Goal: Task Accomplishment & Management: Complete application form

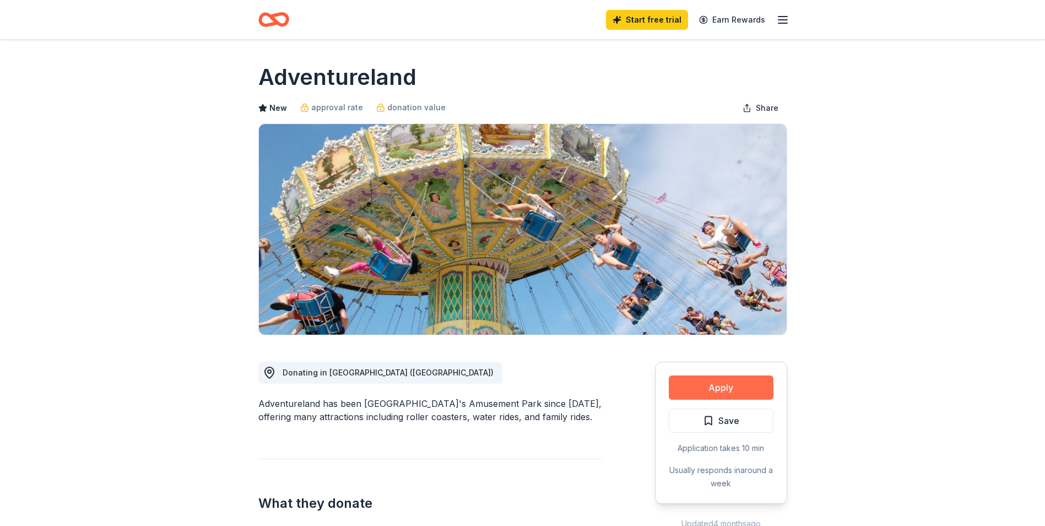
click at [728, 380] on button "Apply" at bounding box center [721, 387] width 105 height 24
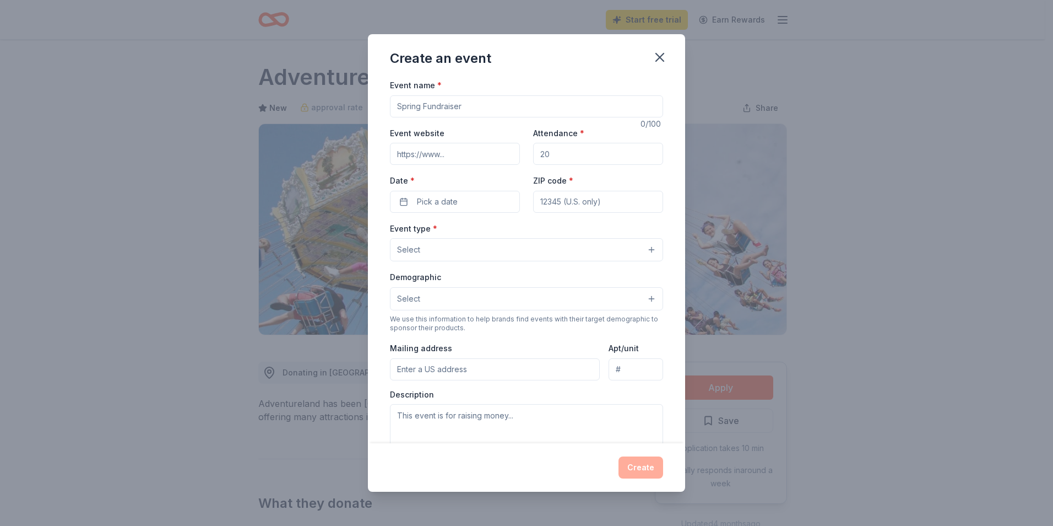
click at [470, 105] on input "Event name *" at bounding box center [526, 106] width 273 height 22
type input "Christmas Party Fundraiser"
click at [555, 153] on input "Attendance *" at bounding box center [598, 154] width 130 height 22
type input "300"
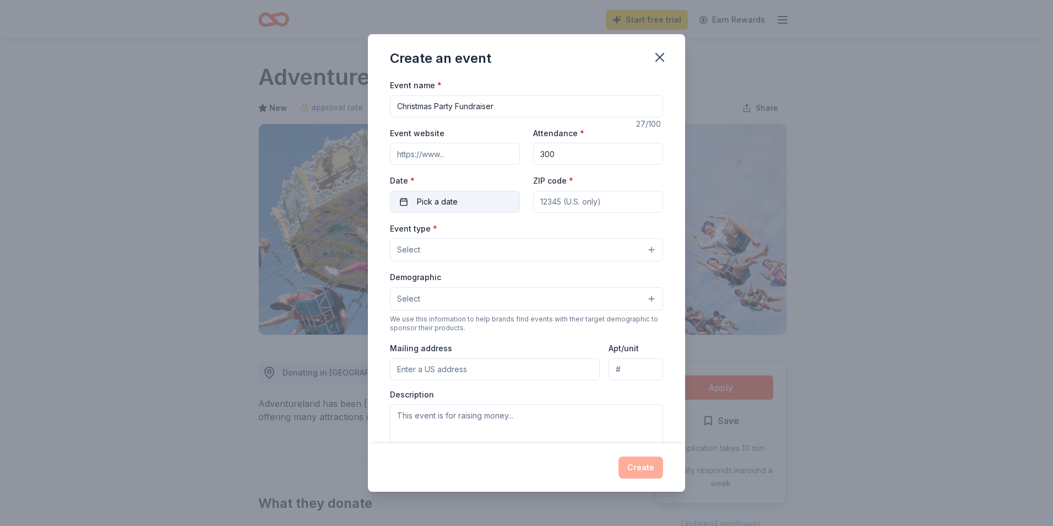
click at [454, 196] on span "Pick a date" at bounding box center [437, 201] width 41 height 13
click at [513, 231] on button "Go to next month" at bounding box center [512, 230] width 15 height 15
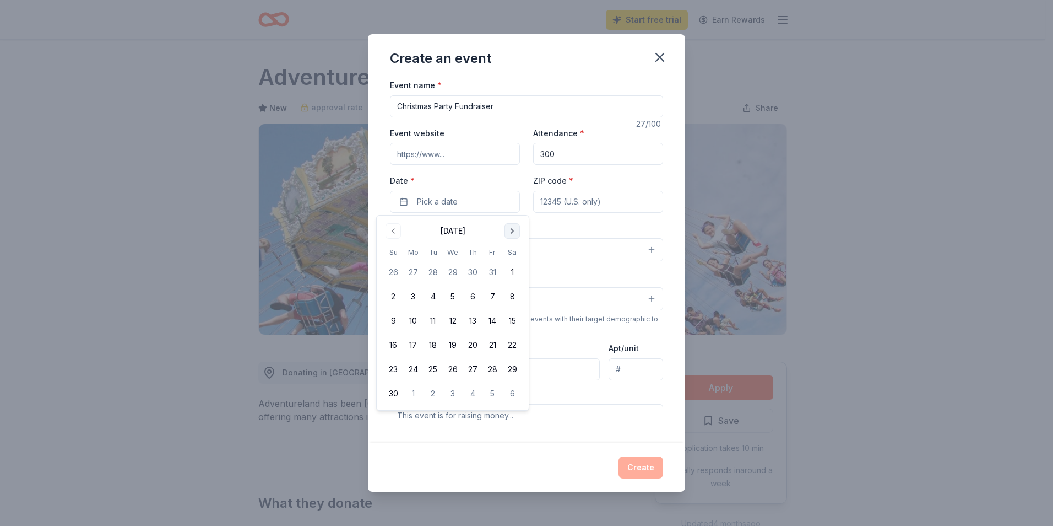
click at [513, 229] on button "Go to next month" at bounding box center [512, 230] width 15 height 15
click at [431, 295] on button "9" at bounding box center [433, 296] width 20 height 20
click at [585, 152] on input "300" at bounding box center [598, 154] width 130 height 22
click at [597, 202] on input "ZIP code *" at bounding box center [598, 202] width 130 height 22
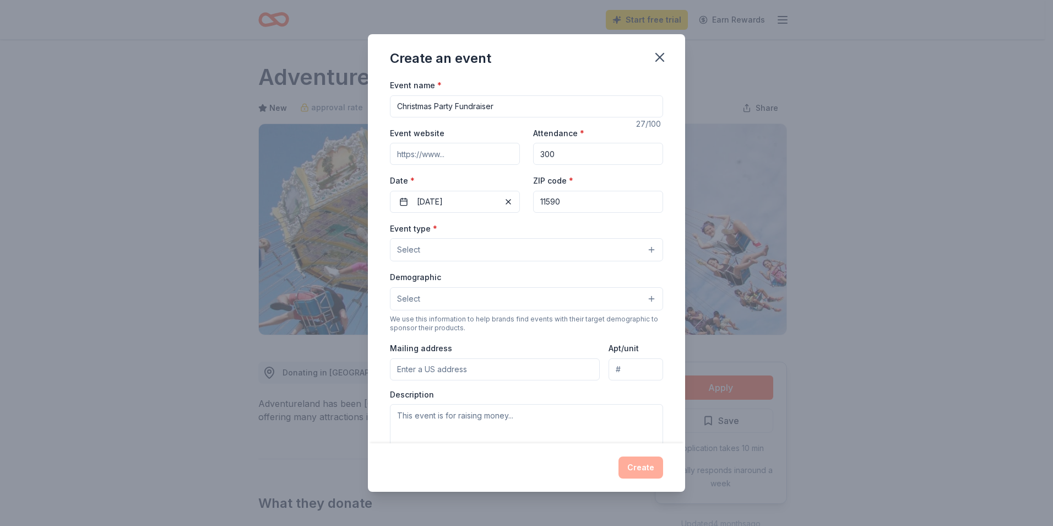
type input "11590"
click at [516, 241] on button "Select" at bounding box center [526, 249] width 273 height 23
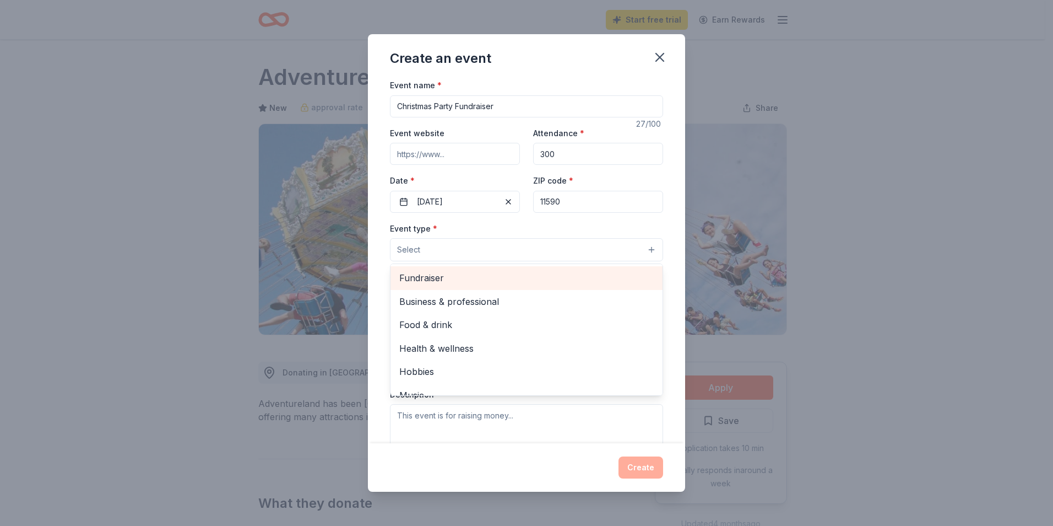
click at [544, 275] on span "Fundraiser" at bounding box center [526, 278] width 255 height 14
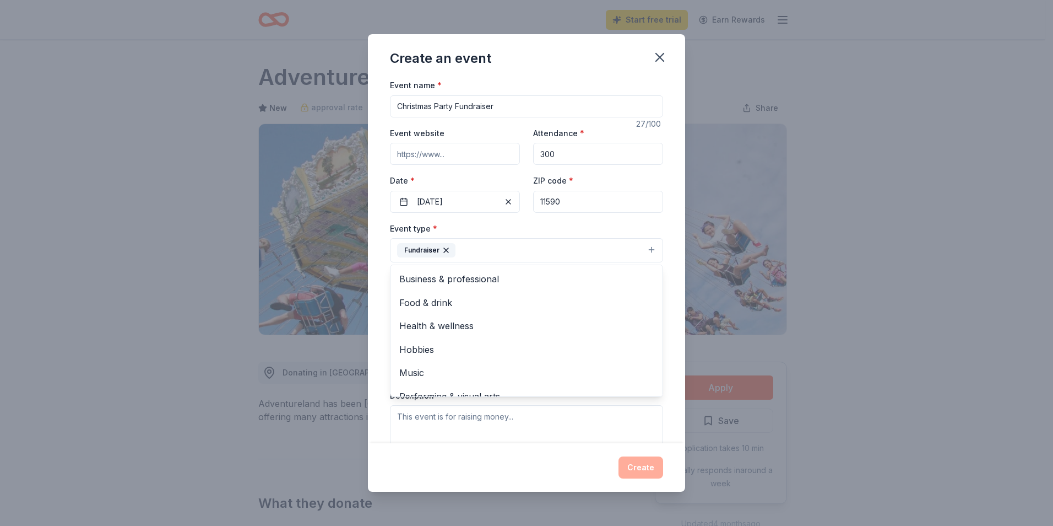
click at [669, 282] on div "Event name * Christmas Party Fundraiser 27 /100 Event website Attendance * 300 …" at bounding box center [526, 260] width 317 height 365
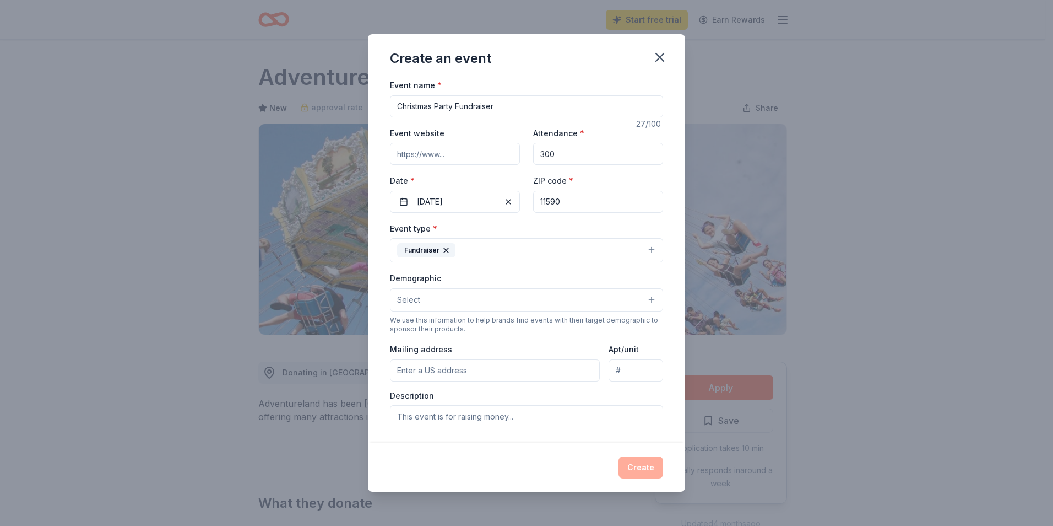
click at [511, 305] on button "Select" at bounding box center [526, 299] width 273 height 23
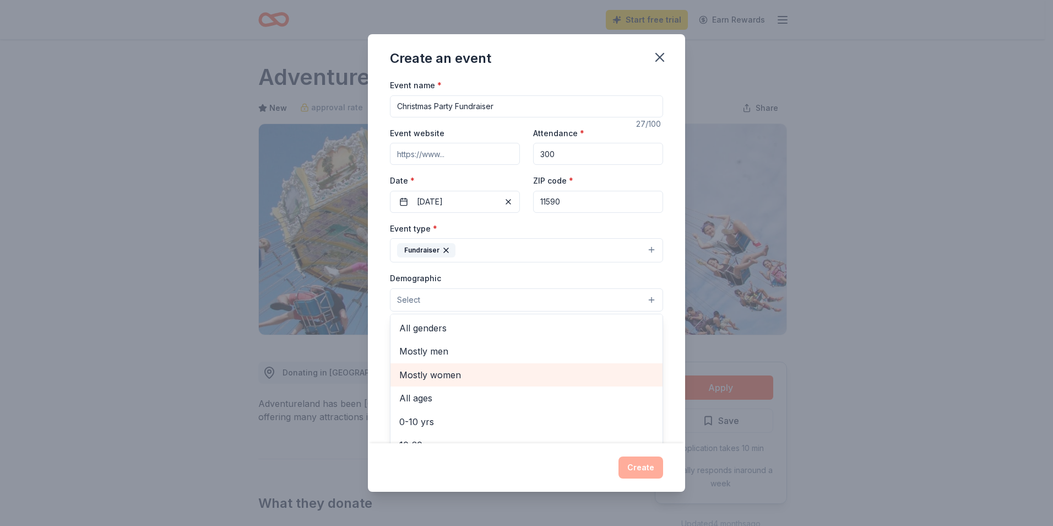
scroll to position [55, 0]
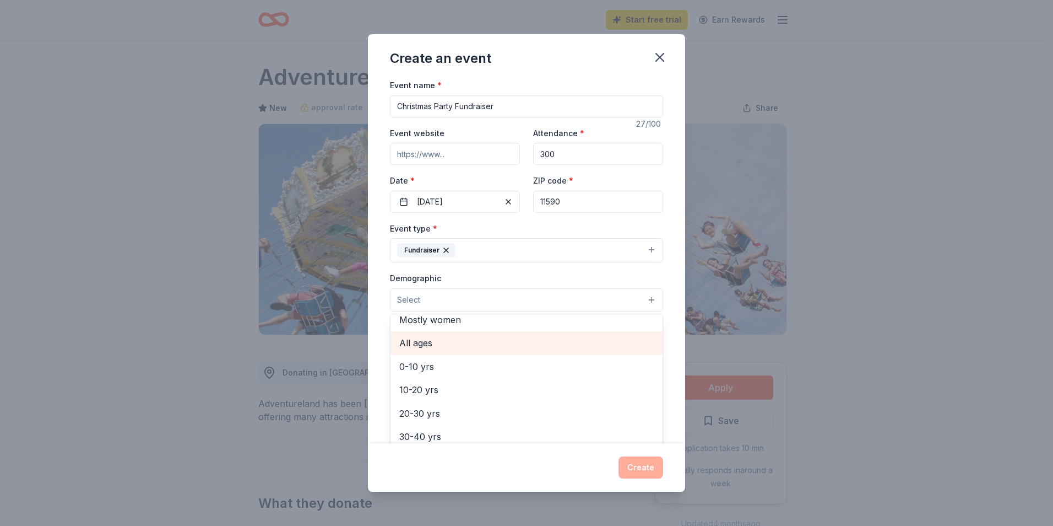
click at [448, 346] on span "All ages" at bounding box center [526, 343] width 255 height 14
click at [659, 293] on div "Event name * Christmas Party Fundraiser 27 /100 Event website Attendance * 300 …" at bounding box center [526, 260] width 317 height 365
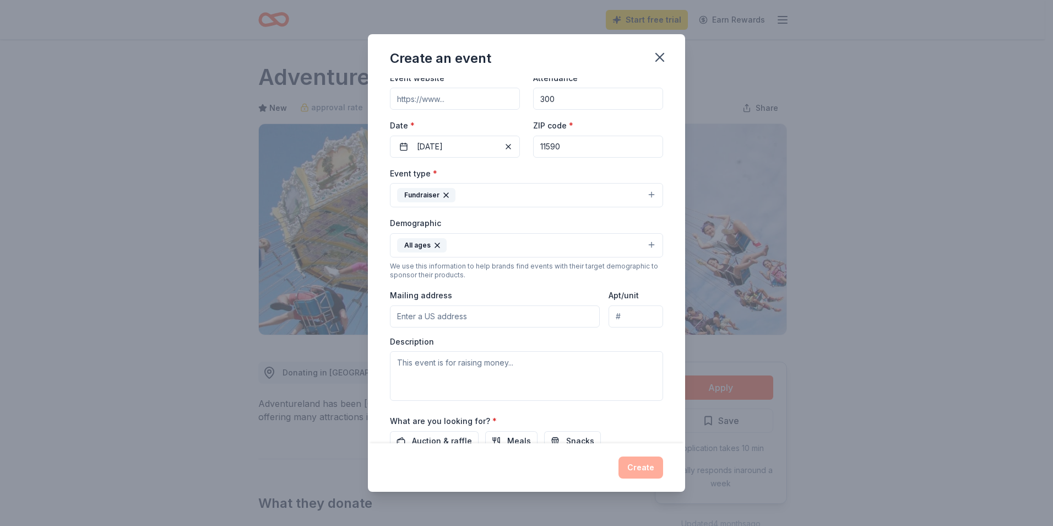
click at [522, 321] on input "Mailing address" at bounding box center [495, 316] width 210 height 22
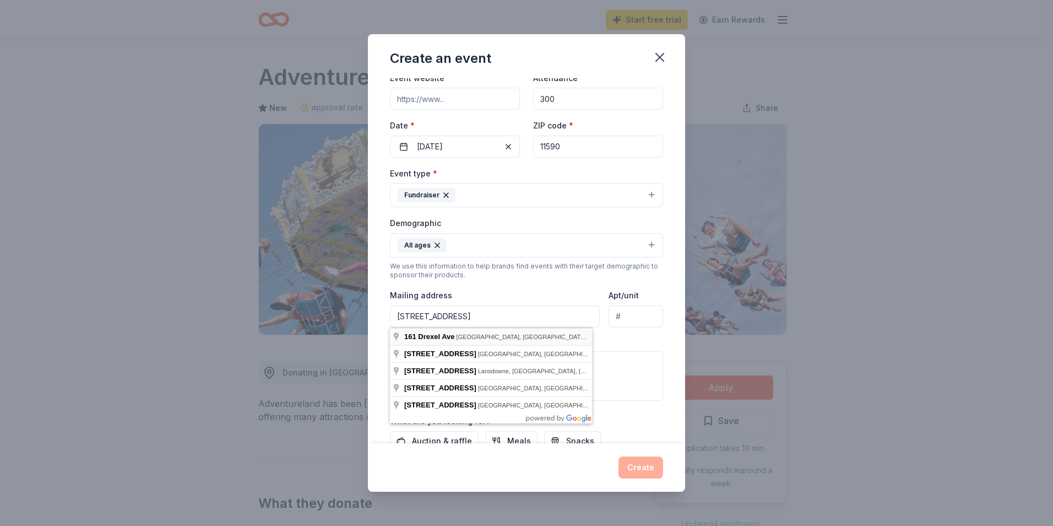
type input "161 Drexel Avenue, Westbury, NY, 11590"
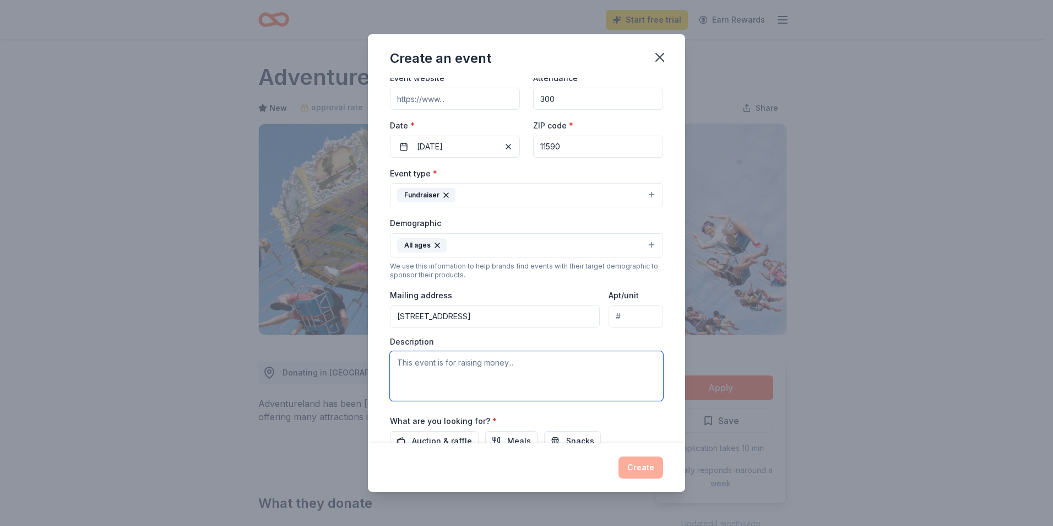
click at [472, 369] on textarea at bounding box center [526, 376] width 273 height 50
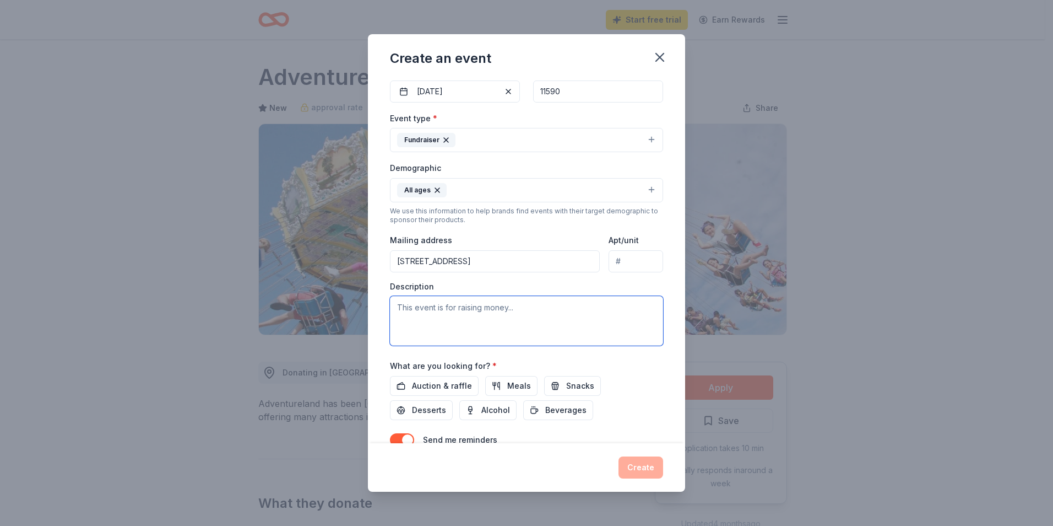
scroll to position [164, 0]
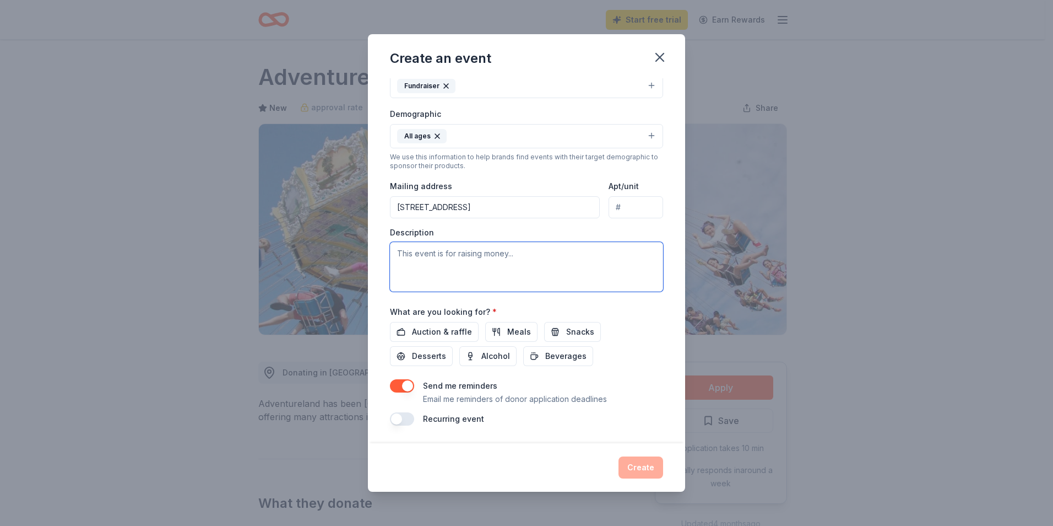
click at [528, 253] on textarea at bounding box center [526, 267] width 273 height 50
click at [523, 254] on textarea at bounding box center [526, 267] width 273 height 50
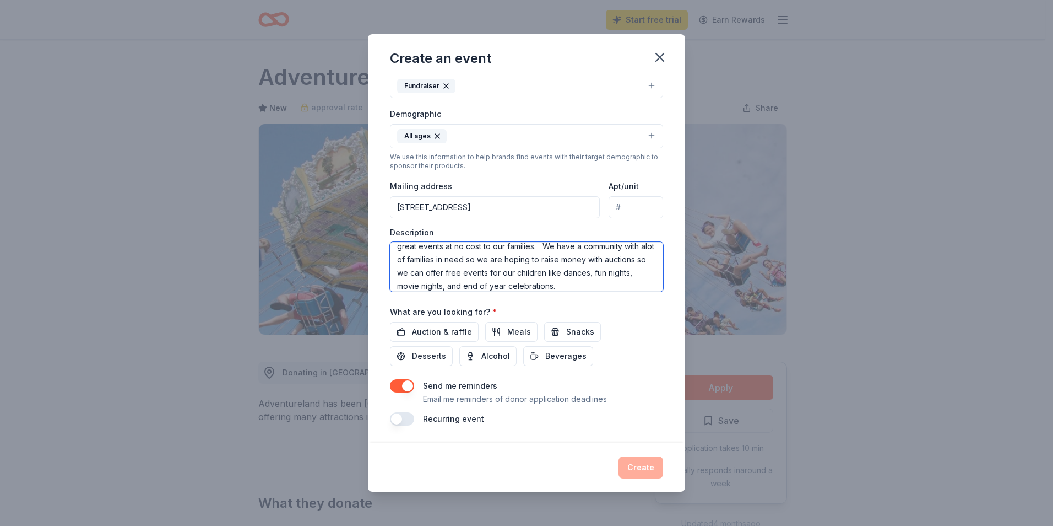
scroll to position [34, 0]
type textarea "This event is to help raise money for our school PTA so we can offer great even…"
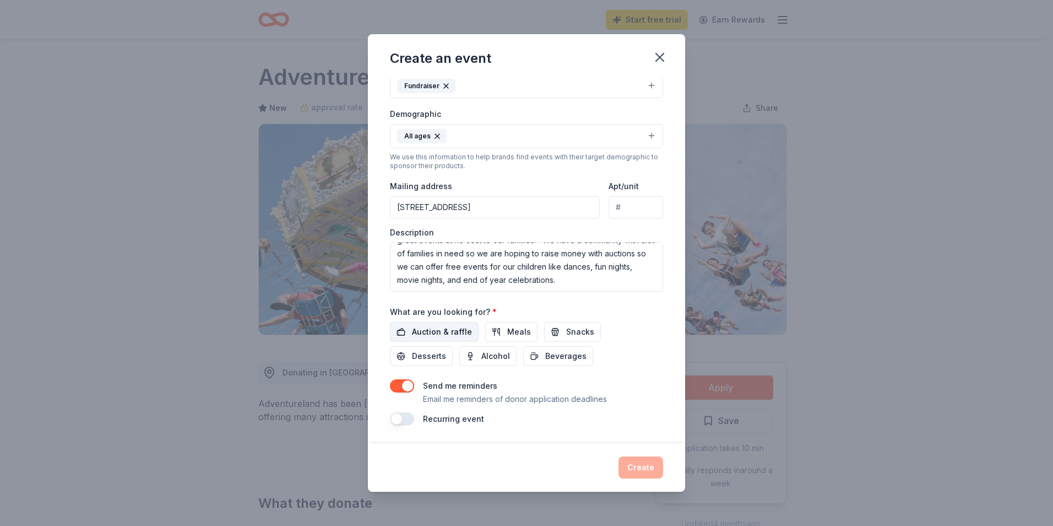
click at [464, 331] on span "Auction & raffle" at bounding box center [442, 331] width 60 height 13
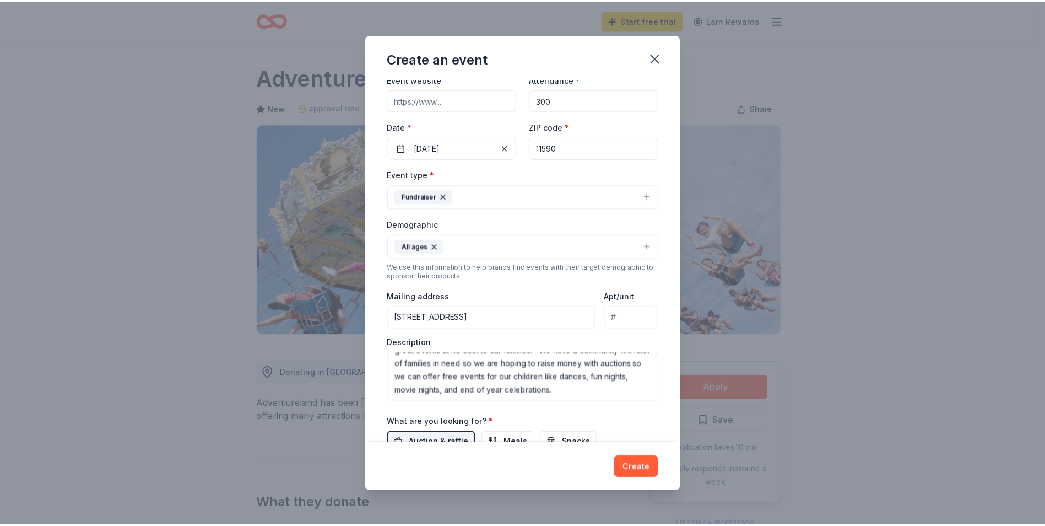
scroll to position [0, 0]
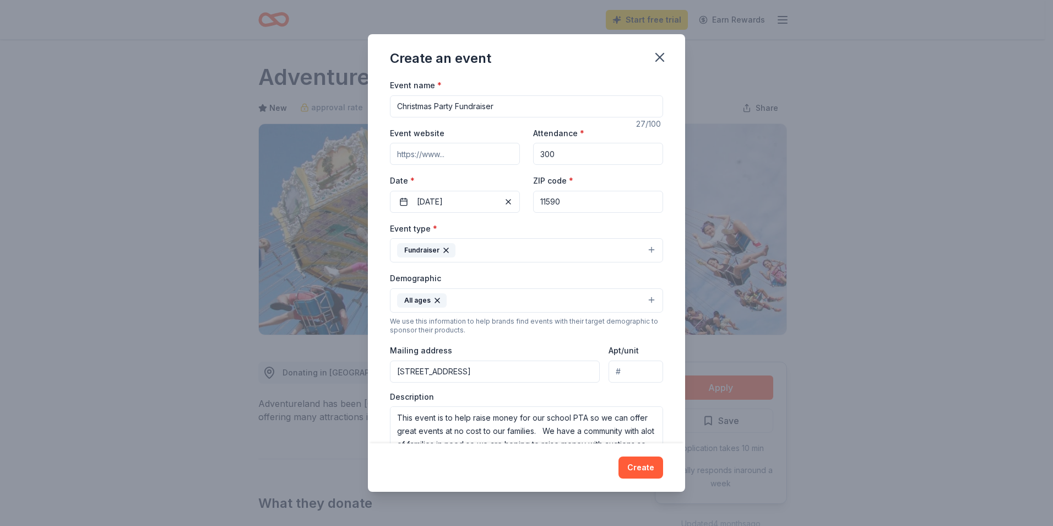
click at [516, 106] on input "Christmas Party Fundraiser" at bounding box center [526, 106] width 273 height 22
drag, startPoint x: 458, startPoint y: 106, endPoint x: 298, endPoint y: 90, distance: 161.7
click at [298, 90] on div "Create an event Event name * Christmas Party Fundraiser 27 /100 Event website A…" at bounding box center [526, 263] width 1053 height 526
type input "Winter Fundraiser"
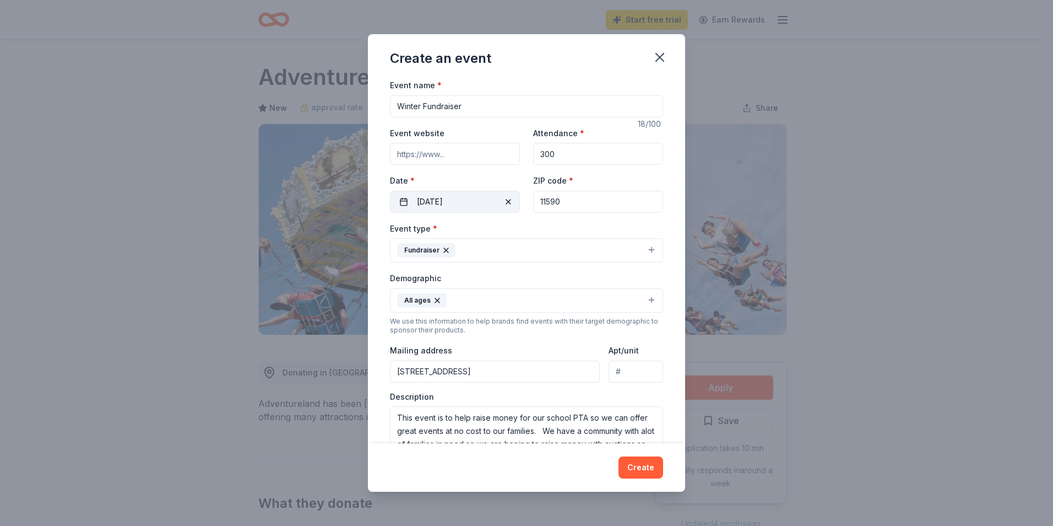
click at [465, 199] on button "12/09/2025" at bounding box center [455, 202] width 130 height 22
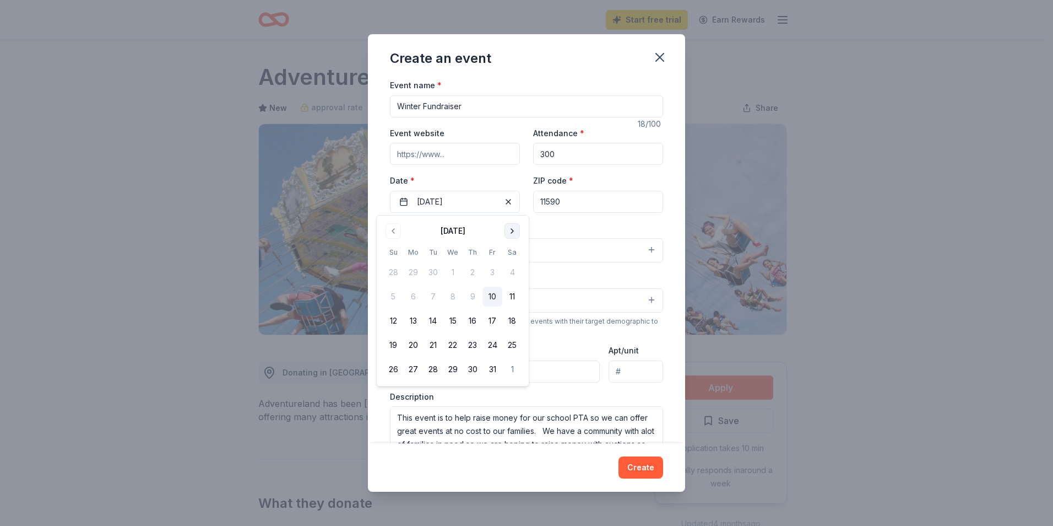
click at [509, 234] on button "Go to next month" at bounding box center [512, 230] width 15 height 15
click at [515, 229] on button "Go to next month" at bounding box center [512, 230] width 15 height 15
click at [469, 272] on button "1" at bounding box center [473, 272] width 20 height 20
click at [398, 235] on button "Go to previous month" at bounding box center [393, 230] width 15 height 15
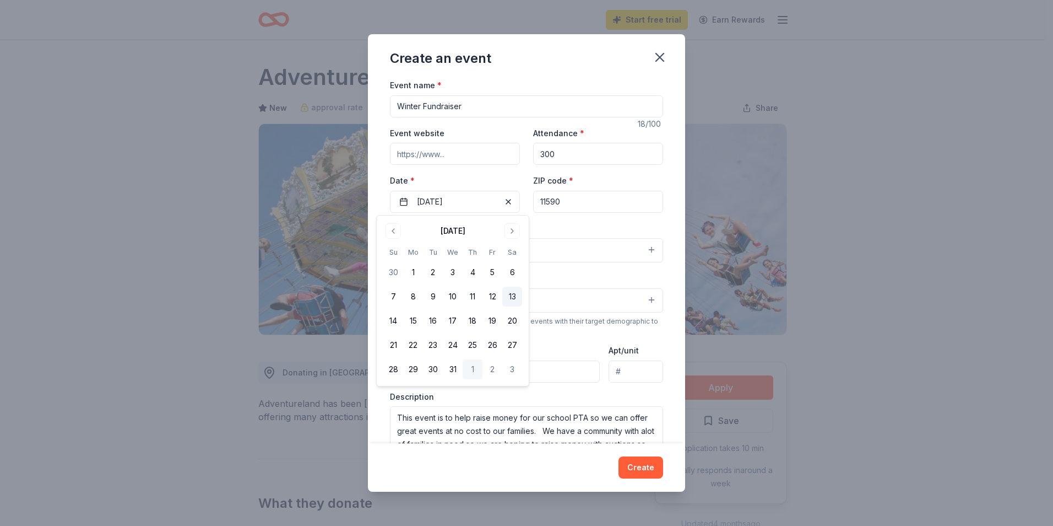
click at [516, 300] on button "13" at bounding box center [512, 296] width 20 height 20
click at [635, 462] on button "Create" at bounding box center [641, 467] width 45 height 22
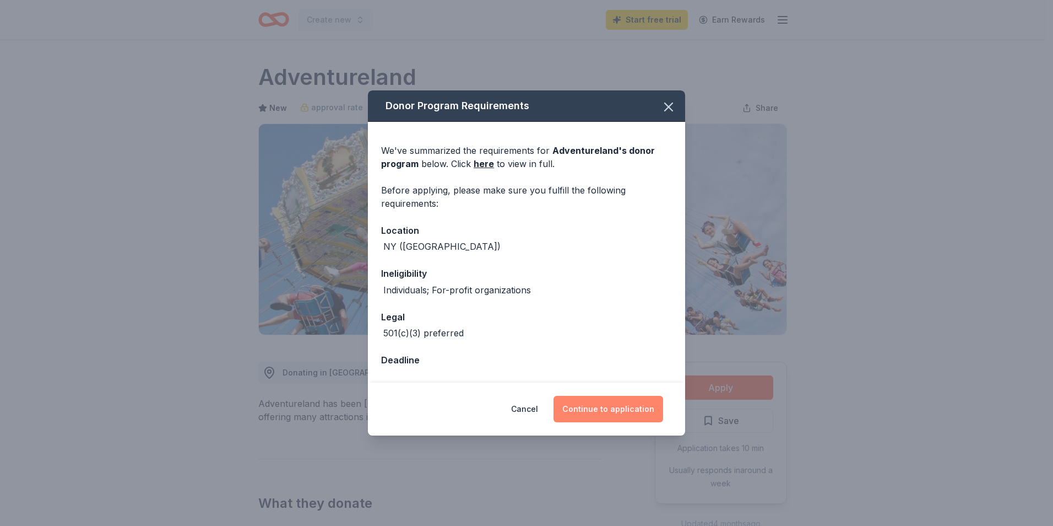
click at [635, 411] on button "Continue to application" at bounding box center [609, 409] width 110 height 26
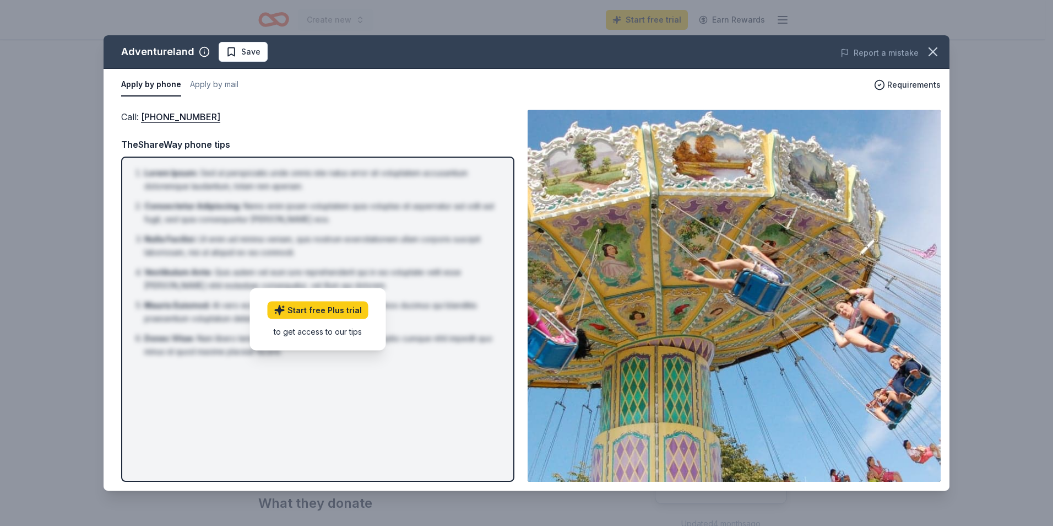
click at [350, 107] on div "Call : (631) 694-6868 Call : (631) 694-6868 TheShareWay phone tips Lorem Ipsum …" at bounding box center [527, 296] width 846 height 390
click at [229, 87] on button "Apply by mail" at bounding box center [214, 84] width 48 height 23
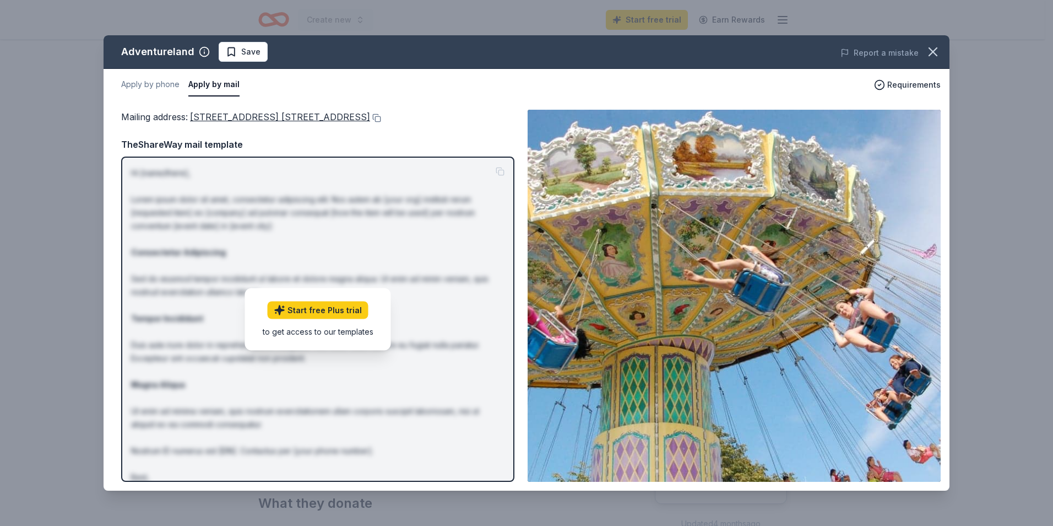
click at [370, 118] on span "2245 Broad Hollow Road, (RT. 110), Farmingdale, NY 11735" at bounding box center [280, 116] width 180 height 11
click at [370, 113] on span "2245 Broad Hollow Road, (RT. 110), Farmingdale, NY 11735" at bounding box center [280, 116] width 180 height 11
drag, startPoint x: 435, startPoint y: 119, endPoint x: 194, endPoint y: 111, distance: 240.3
click at [188, 109] on div "Mailing address : 2245 Broad Hollow Road, (RT. 110), Farmingdale, NY 11735 Mail…" at bounding box center [527, 296] width 846 height 390
drag, startPoint x: 194, startPoint y: 112, endPoint x: 431, endPoint y: 126, distance: 236.7
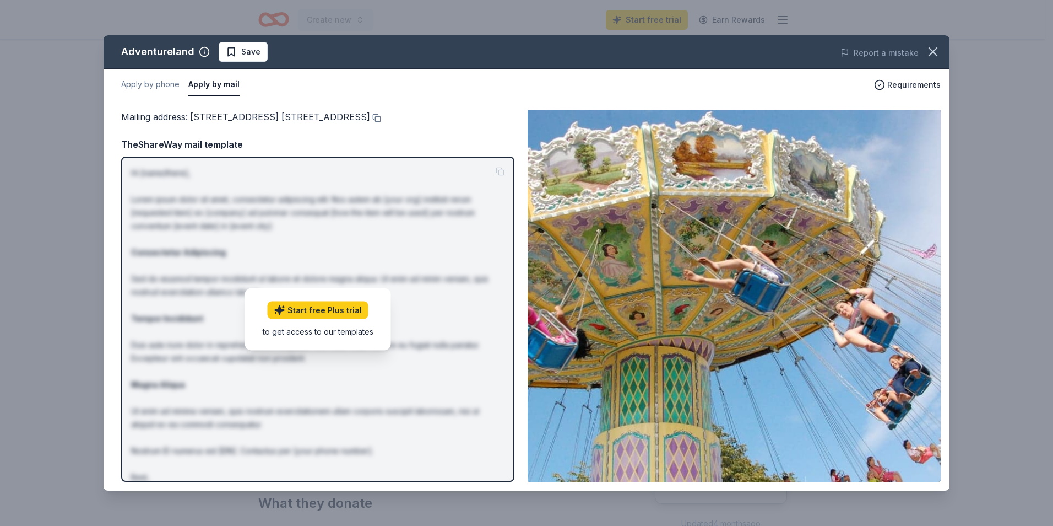
click at [420, 126] on div "Mailing address : 2245 Broad Hollow Road, (RT. 110), Farmingdale, NY 11735 TheS…" at bounding box center [317, 296] width 393 height 372
click at [890, 84] on span "Requirements" at bounding box center [914, 84] width 53 height 13
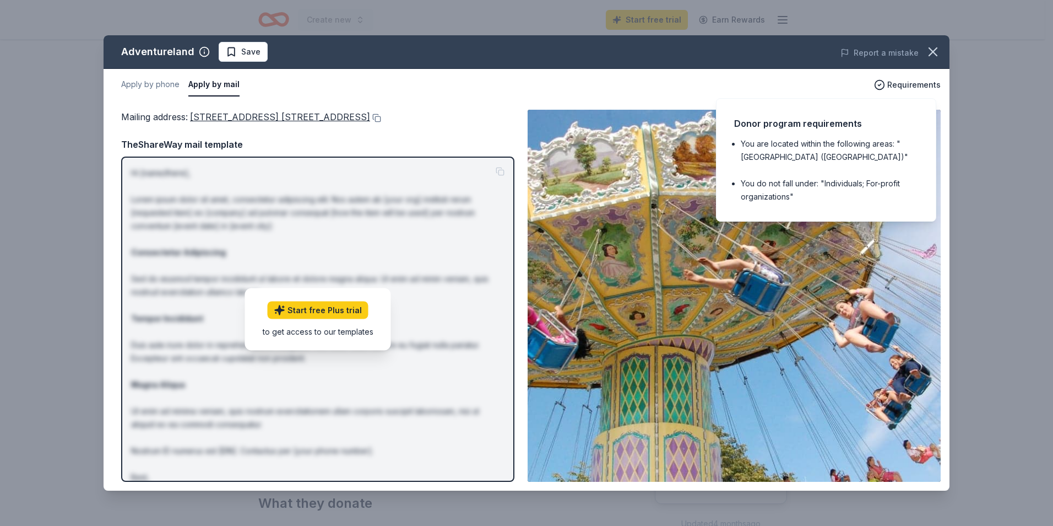
click at [290, 140] on div "TheShareWay mail template" at bounding box center [317, 144] width 393 height 14
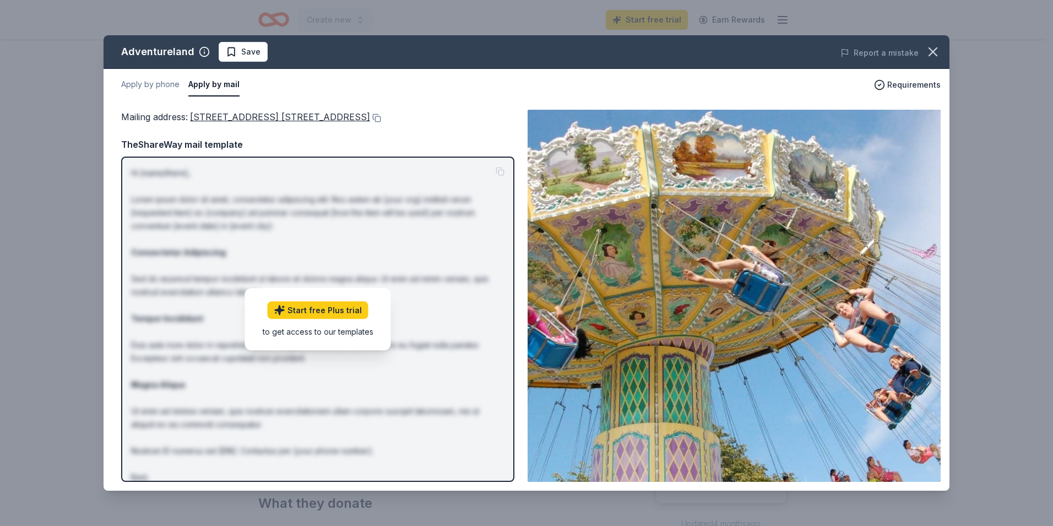
drag, startPoint x: 437, startPoint y: 116, endPoint x: 242, endPoint y: 116, distance: 195.6
click at [242, 116] on div "Mailing address : 2245 Broad Hollow Road, (RT. 110), Farmingdale, NY 11735" at bounding box center [317, 117] width 393 height 14
click at [932, 52] on icon "button" at bounding box center [933, 51] width 15 height 15
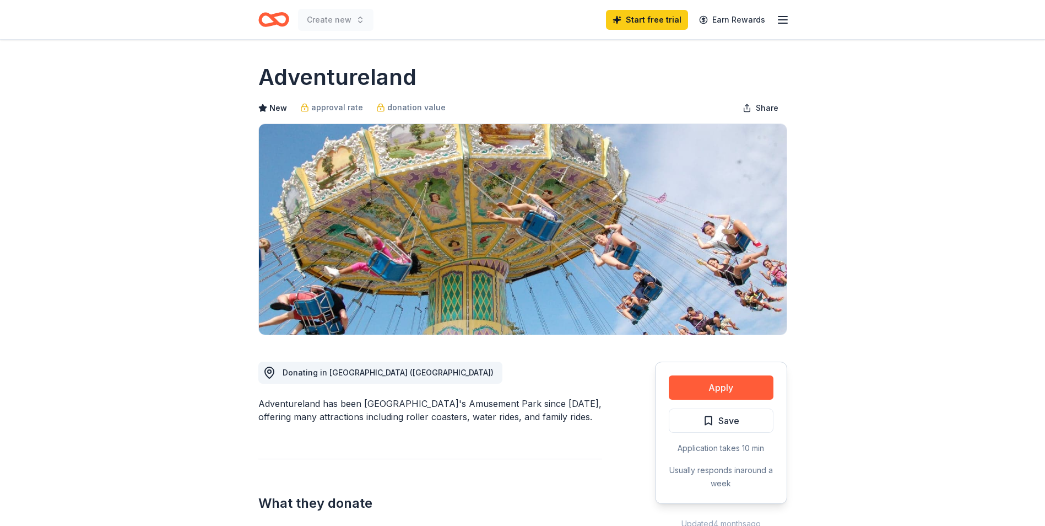
click at [789, 20] on div "Create new Start free trial Earn Rewards" at bounding box center [523, 19] width 564 height 39
click at [788, 20] on icon "button" at bounding box center [782, 19] width 13 height 13
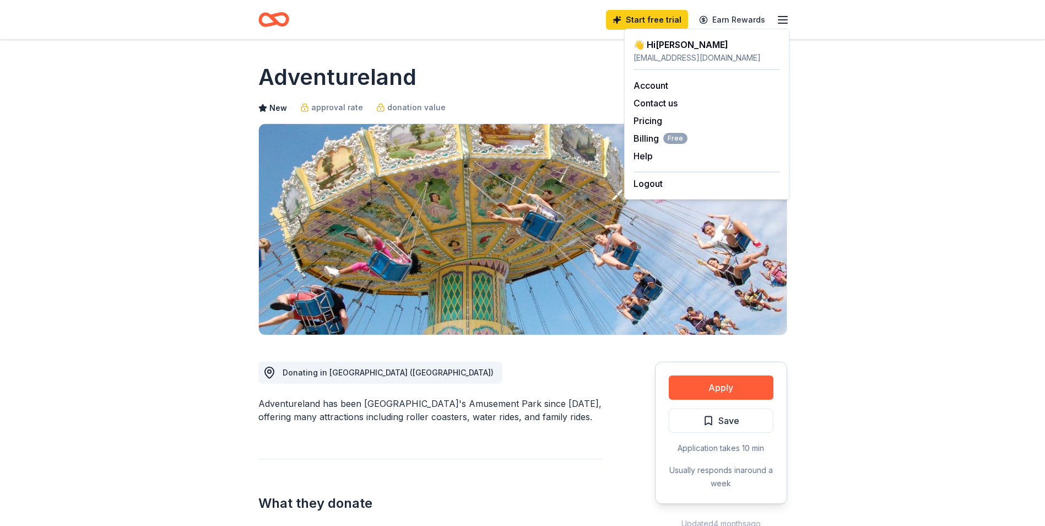
scroll to position [275, 0]
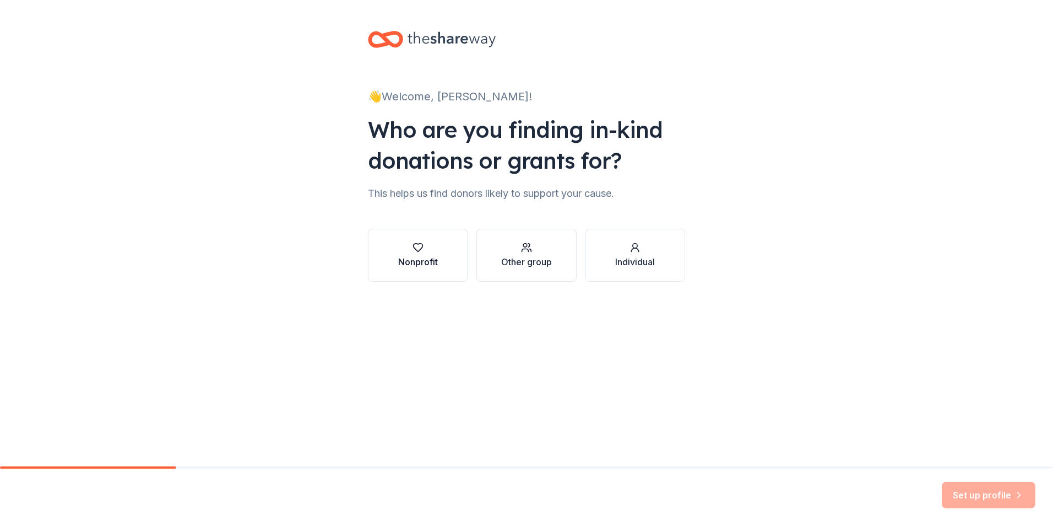
click at [428, 258] on div "Nonprofit" at bounding box center [418, 261] width 40 height 13
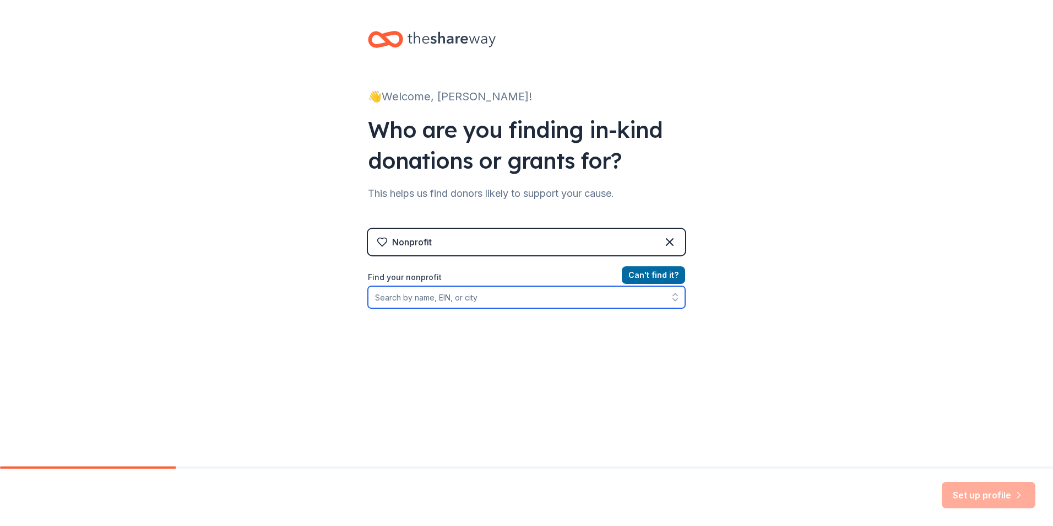
click at [513, 301] on input "Find your nonprofit" at bounding box center [526, 297] width 317 height 22
